Goal: Task Accomplishment & Management: Complete application form

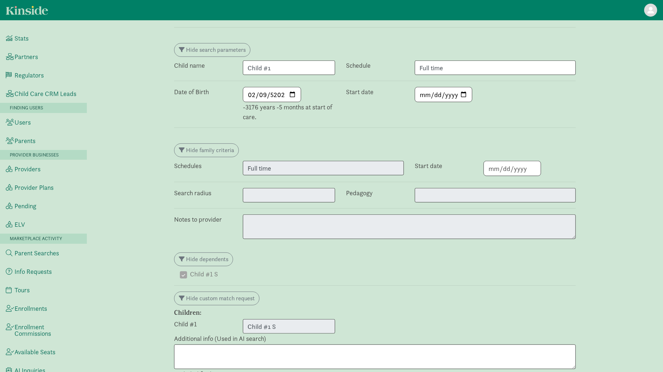
scroll to position [336, 0]
click at [281, 88] on input "5202-02-09" at bounding box center [272, 95] width 58 height 14
click at [282, 88] on input "5202-02-09" at bounding box center [272, 95] width 58 height 14
click at [290, 88] on input "5202-02-09" at bounding box center [272, 95] width 58 height 14
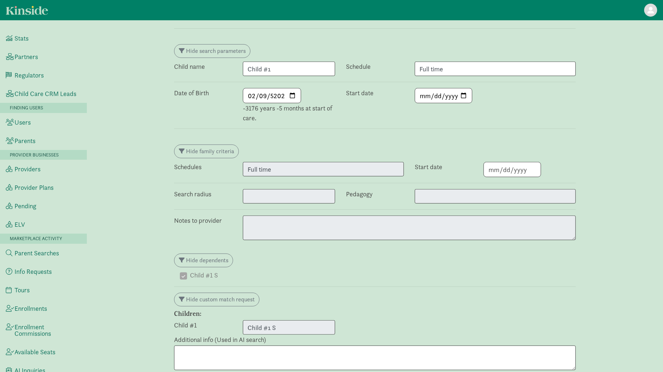
click at [306, 88] on div "5202-02-09 -3176 years -5 months at start of care." at bounding box center [289, 105] width 103 height 35
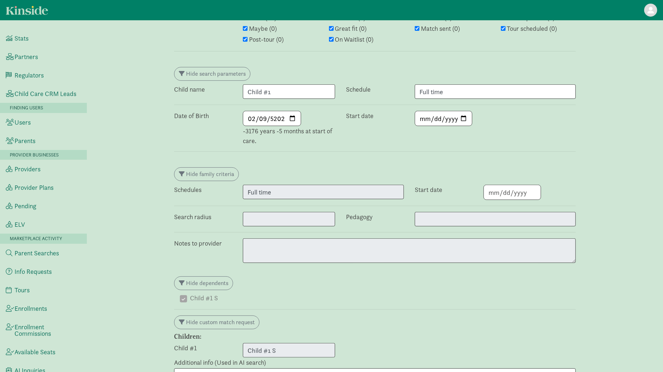
scroll to position [313, 0]
click at [279, 112] on input "5202-02-09" at bounding box center [272, 119] width 58 height 14
click at [280, 112] on input "5202-02-09" at bounding box center [272, 119] width 58 height 14
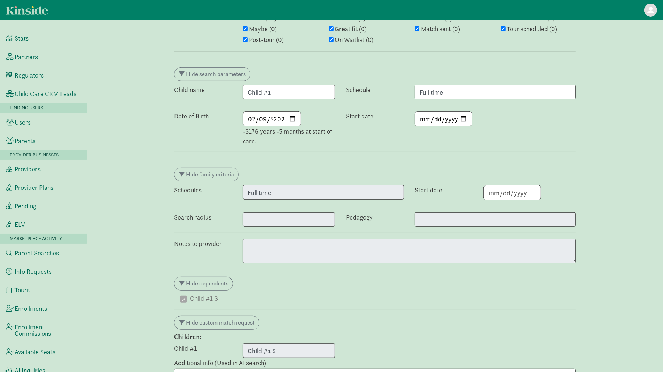
click at [279, 112] on input "5202-02-09" at bounding box center [272, 119] width 58 height 14
click at [296, 112] on input "5202-02-09" at bounding box center [272, 119] width 58 height 14
